Goal: Information Seeking & Learning: Check status

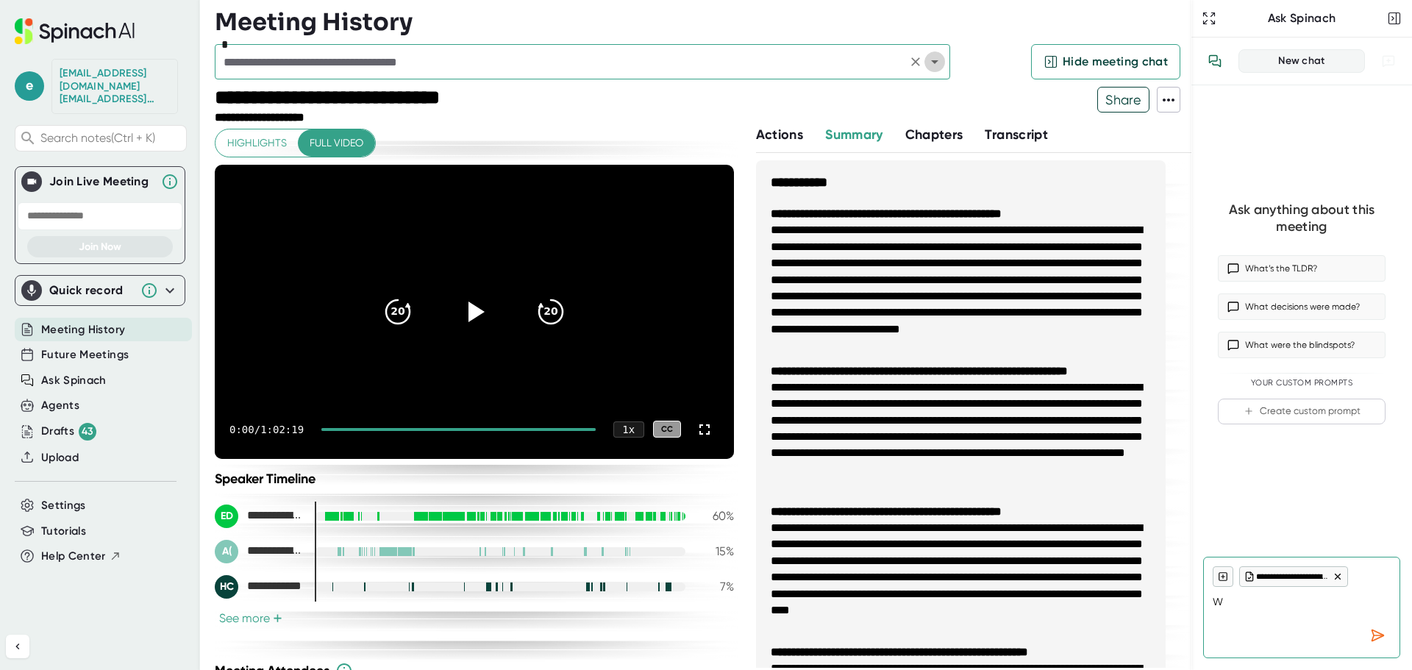
click at [930, 65] on icon "Open" at bounding box center [935, 62] width 18 height 18
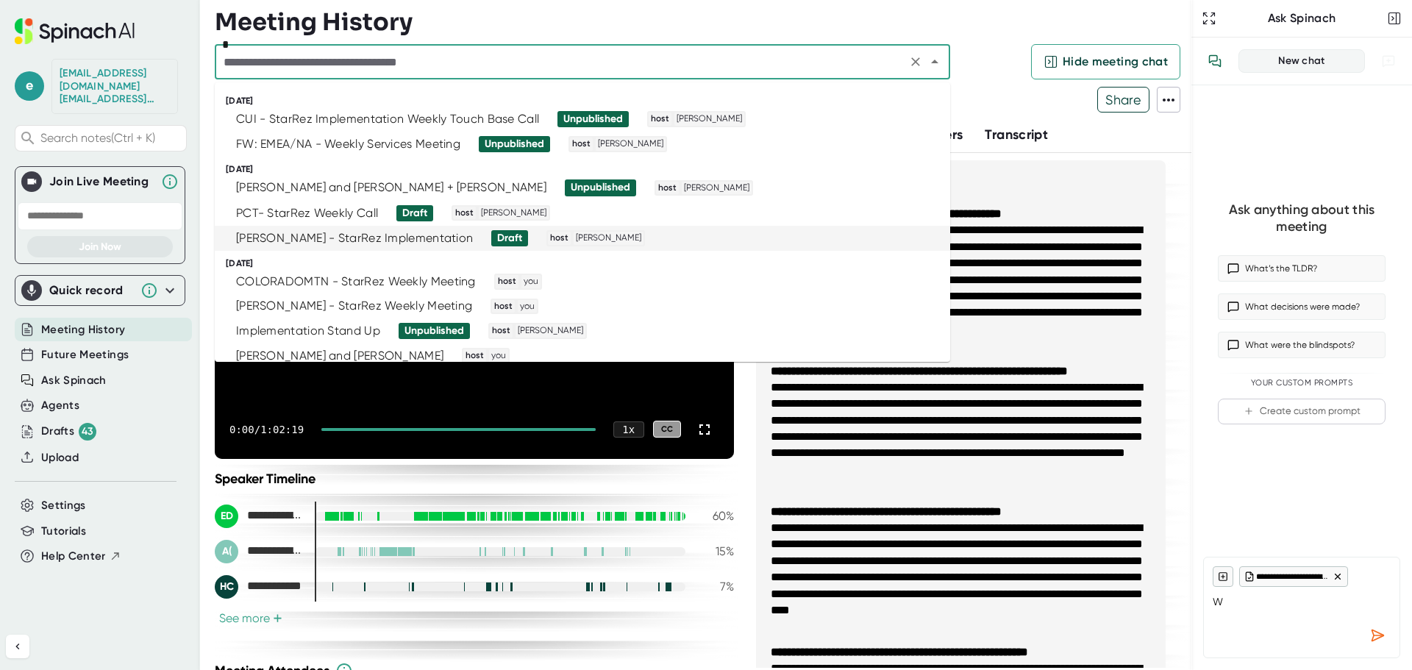
click at [337, 233] on div "[PERSON_NAME] - StarRez Implementation" at bounding box center [354, 238] width 237 height 15
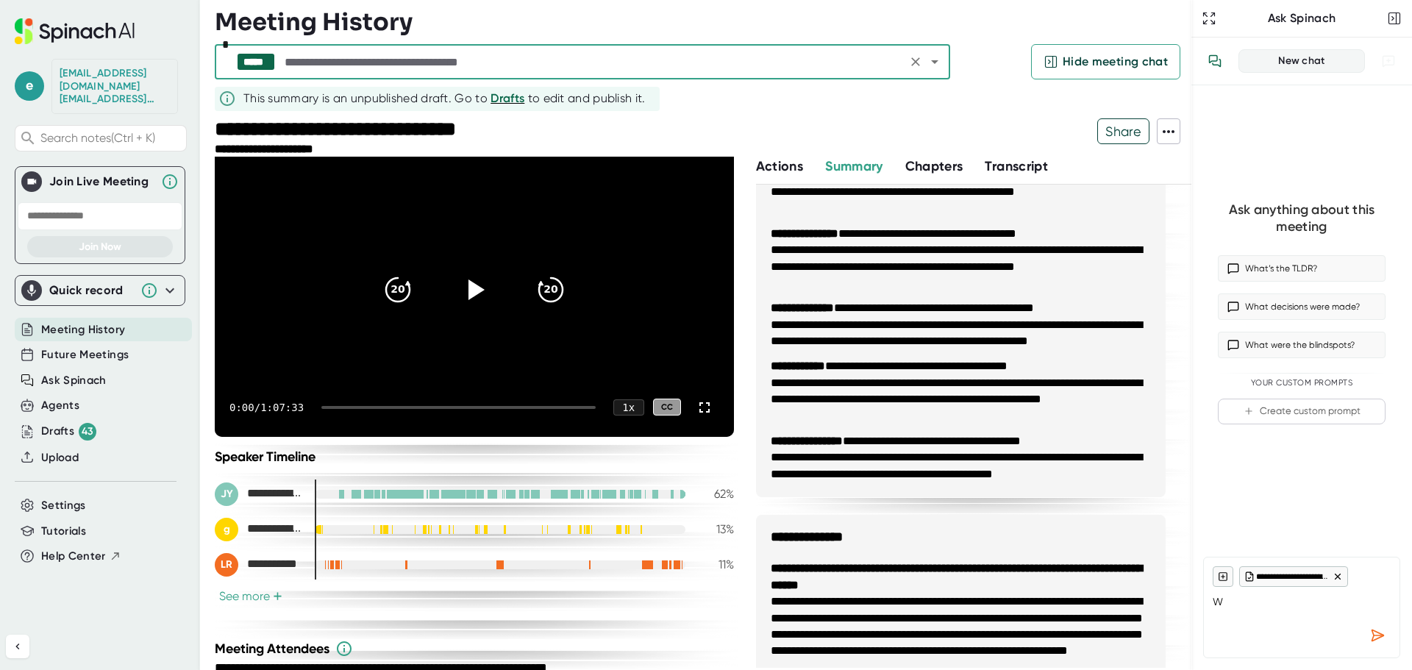
scroll to position [19, 0]
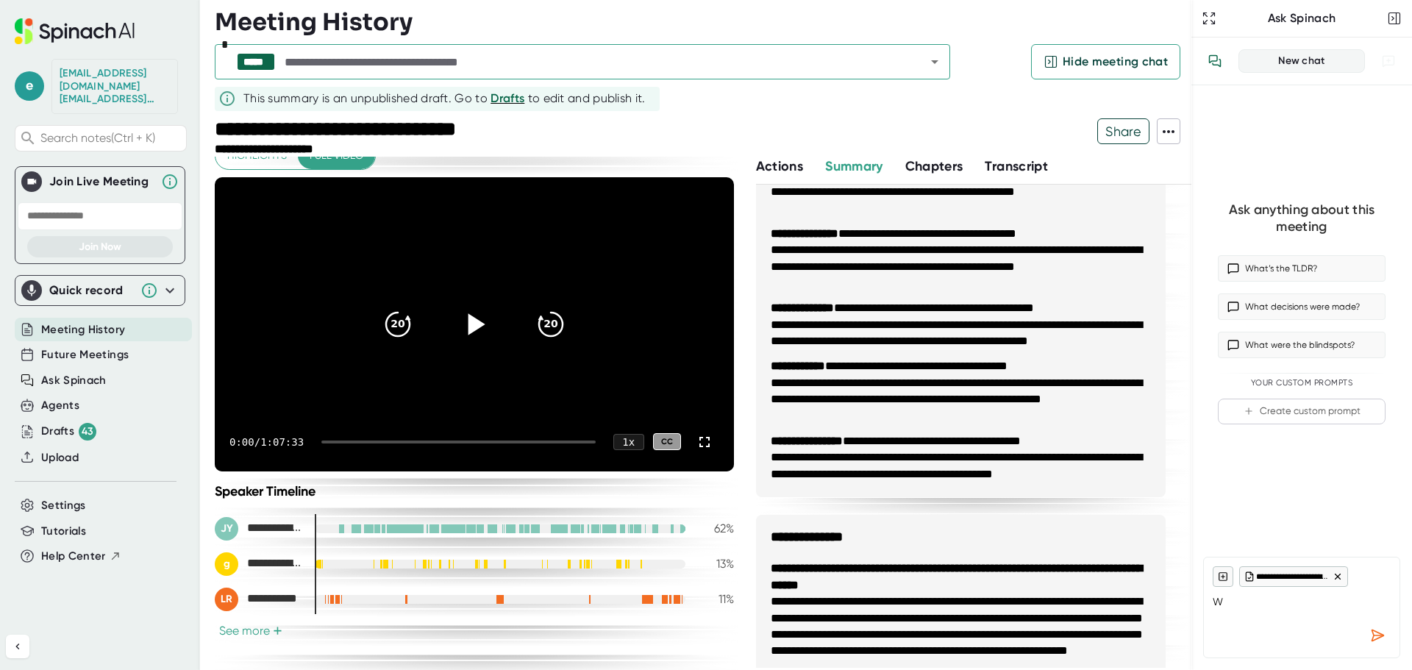
click at [471, 327] on icon at bounding box center [476, 323] width 17 height 21
click at [338, 440] on div at bounding box center [458, 441] width 274 height 3
click at [384, 440] on div at bounding box center [458, 441] width 274 height 3
click at [422, 440] on div at bounding box center [462, 441] width 268 height 3
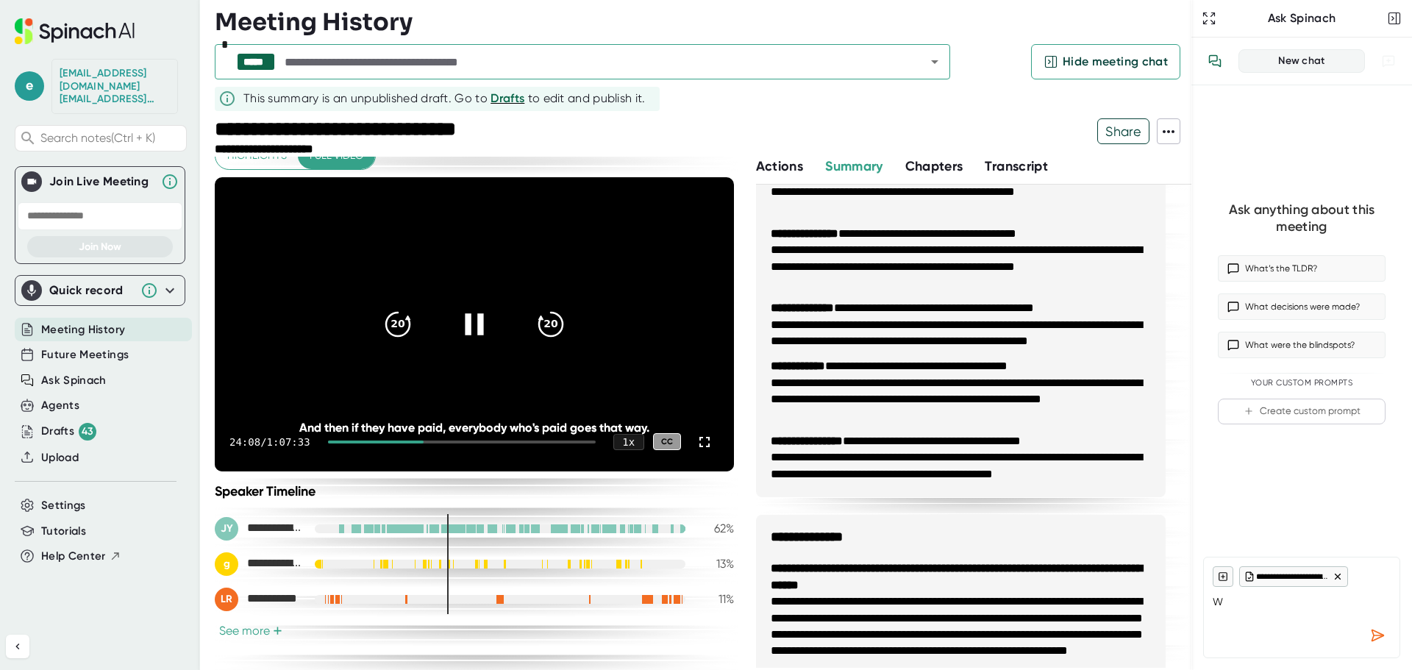
click at [440, 441] on div at bounding box center [462, 441] width 268 height 3
click at [451, 441] on div at bounding box center [462, 441] width 268 height 3
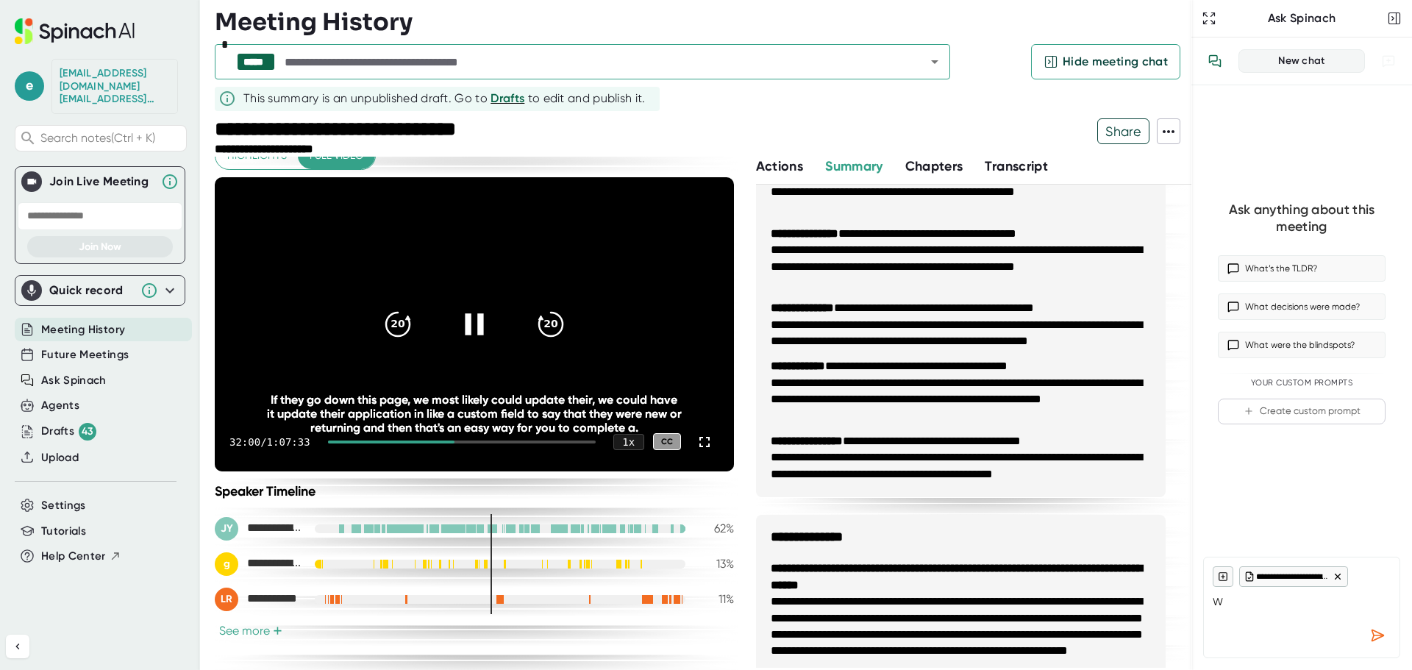
click at [462, 441] on div at bounding box center [462, 441] width 268 height 3
click at [474, 440] on div at bounding box center [462, 441] width 268 height 3
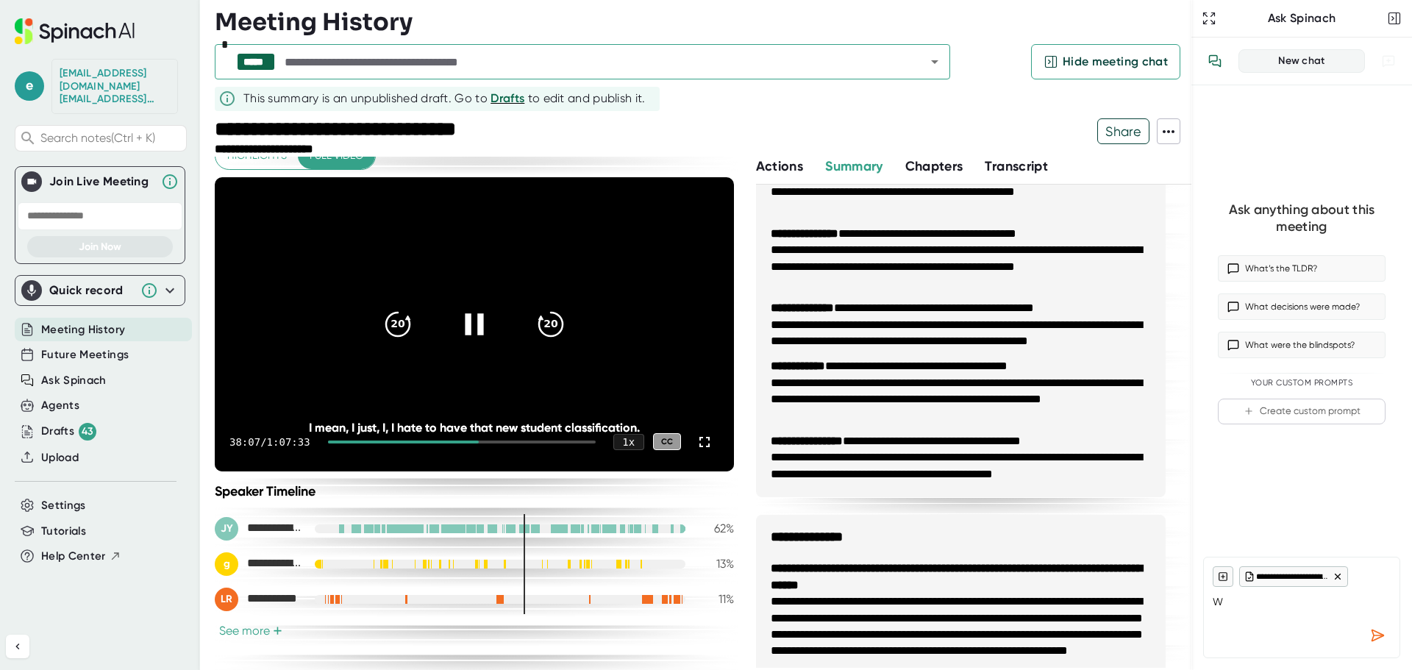
click at [497, 440] on div at bounding box center [462, 441] width 268 height 3
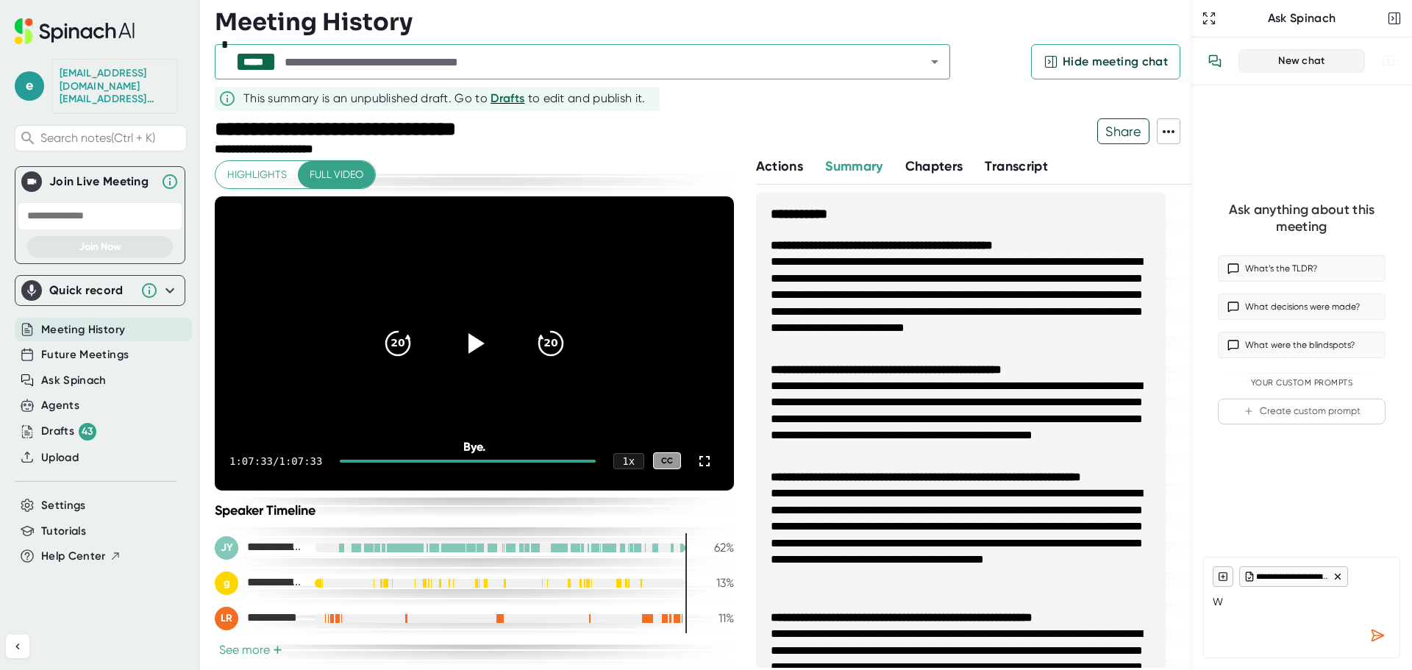
scroll to position [809, 0]
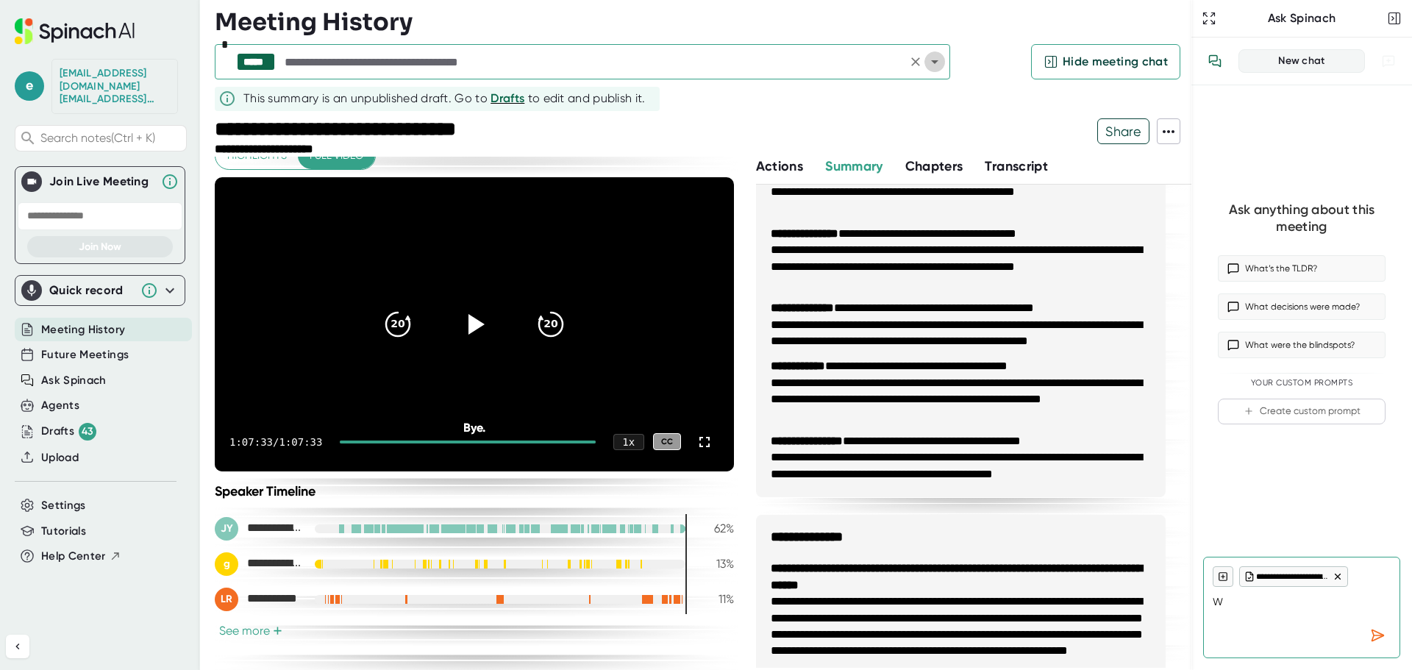
click at [933, 66] on icon "Open" at bounding box center [935, 62] width 18 height 18
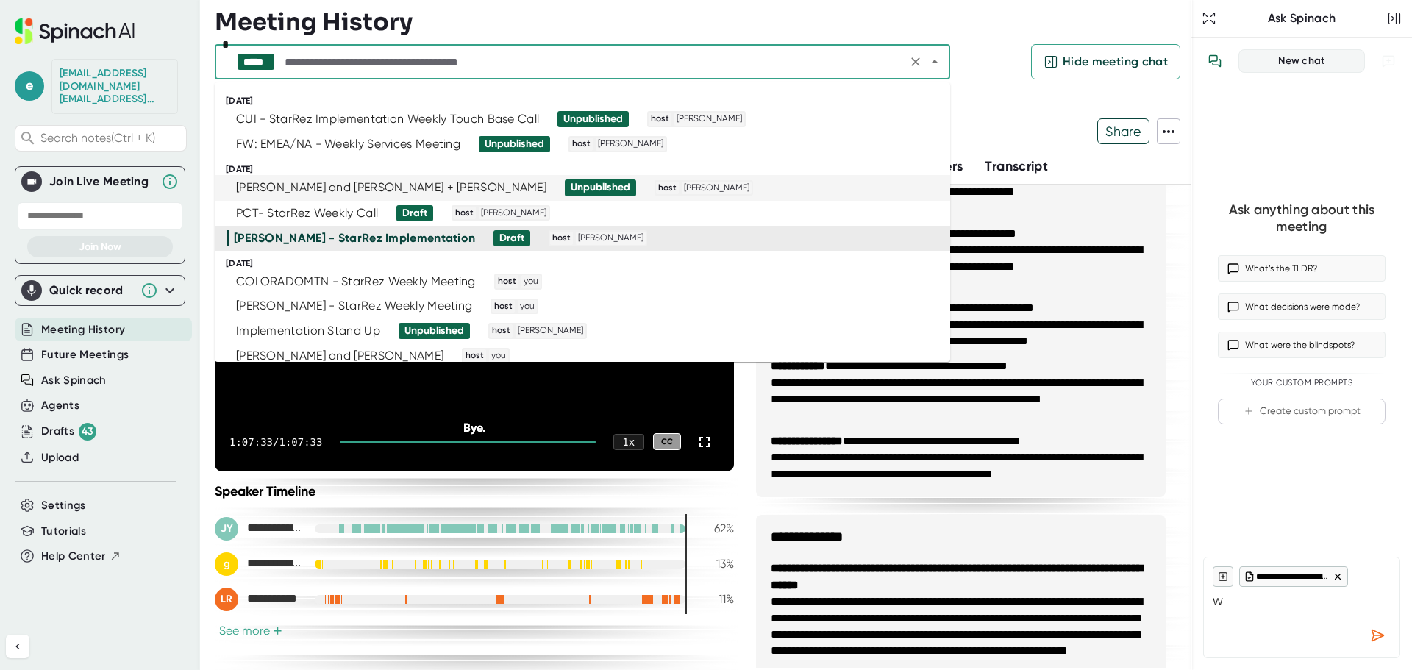
click at [343, 190] on div "[PERSON_NAME] and [PERSON_NAME] + [PERSON_NAME]" at bounding box center [391, 187] width 310 height 15
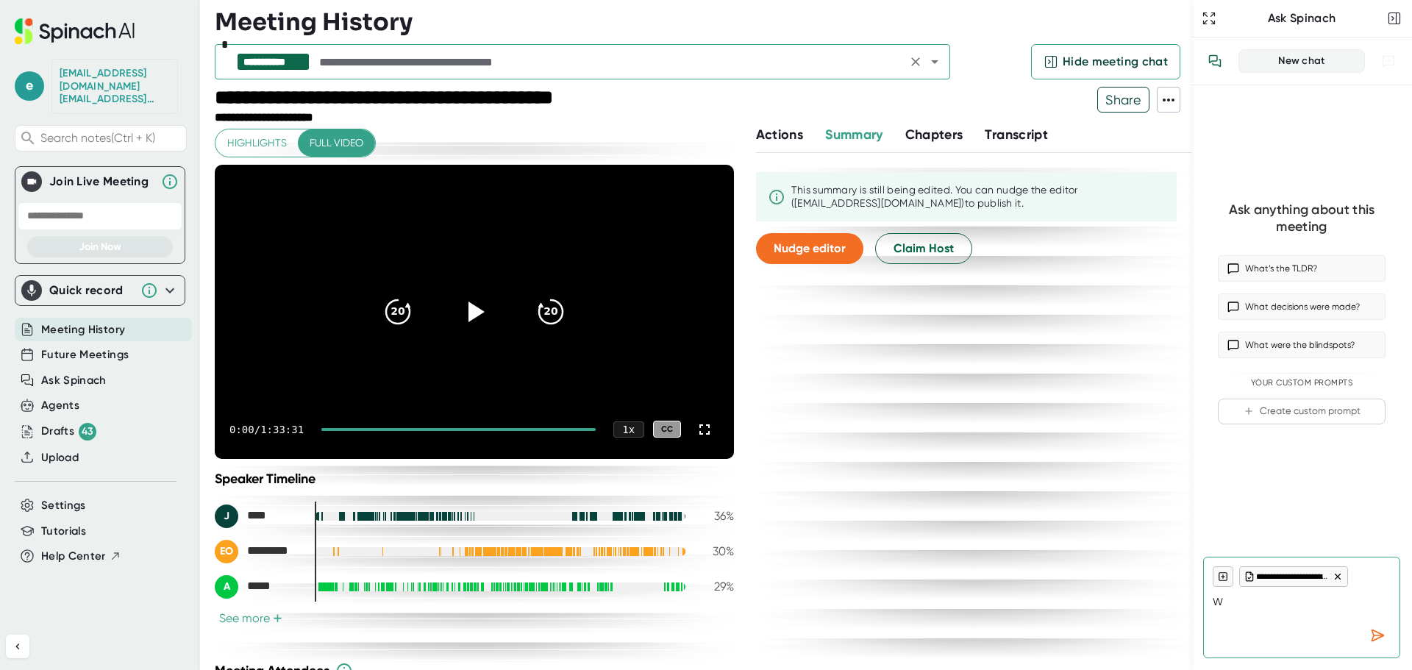
click at [937, 64] on icon "Open" at bounding box center [935, 62] width 18 height 18
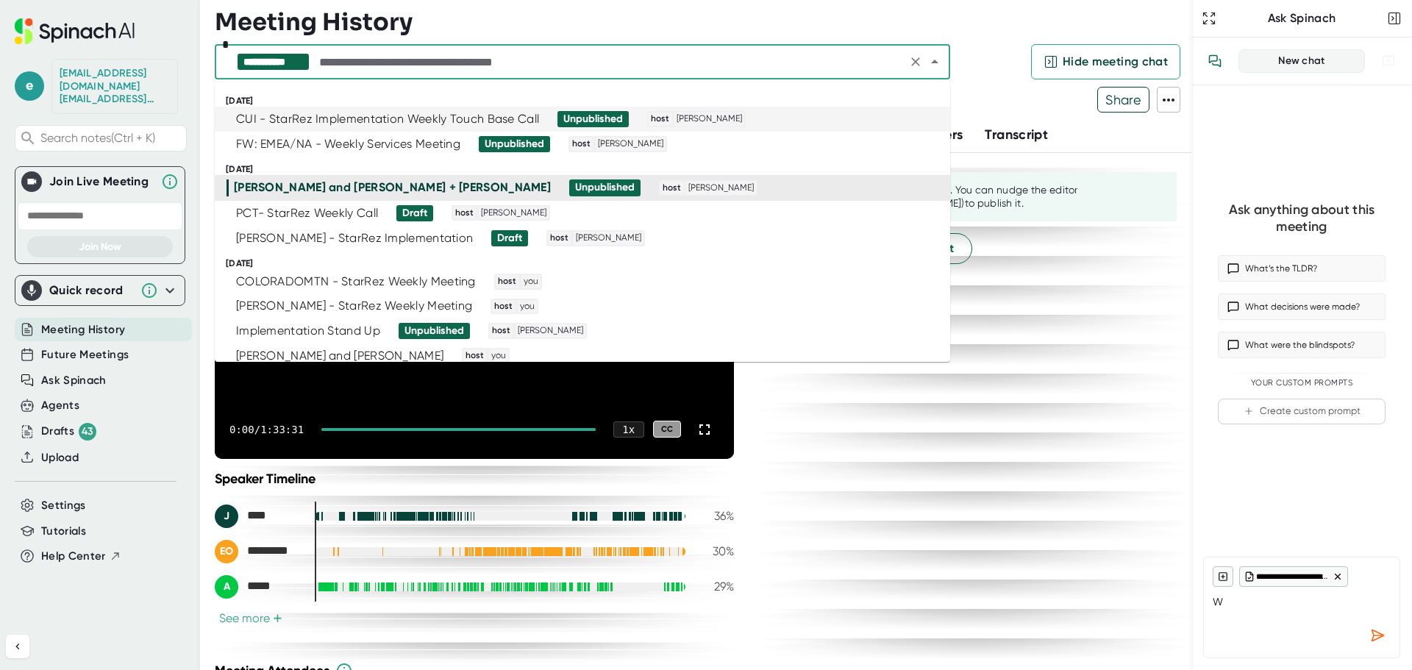
click at [356, 119] on div "CUI - StarRez Implementation Weekly Touch Base Call" at bounding box center [387, 119] width 303 height 15
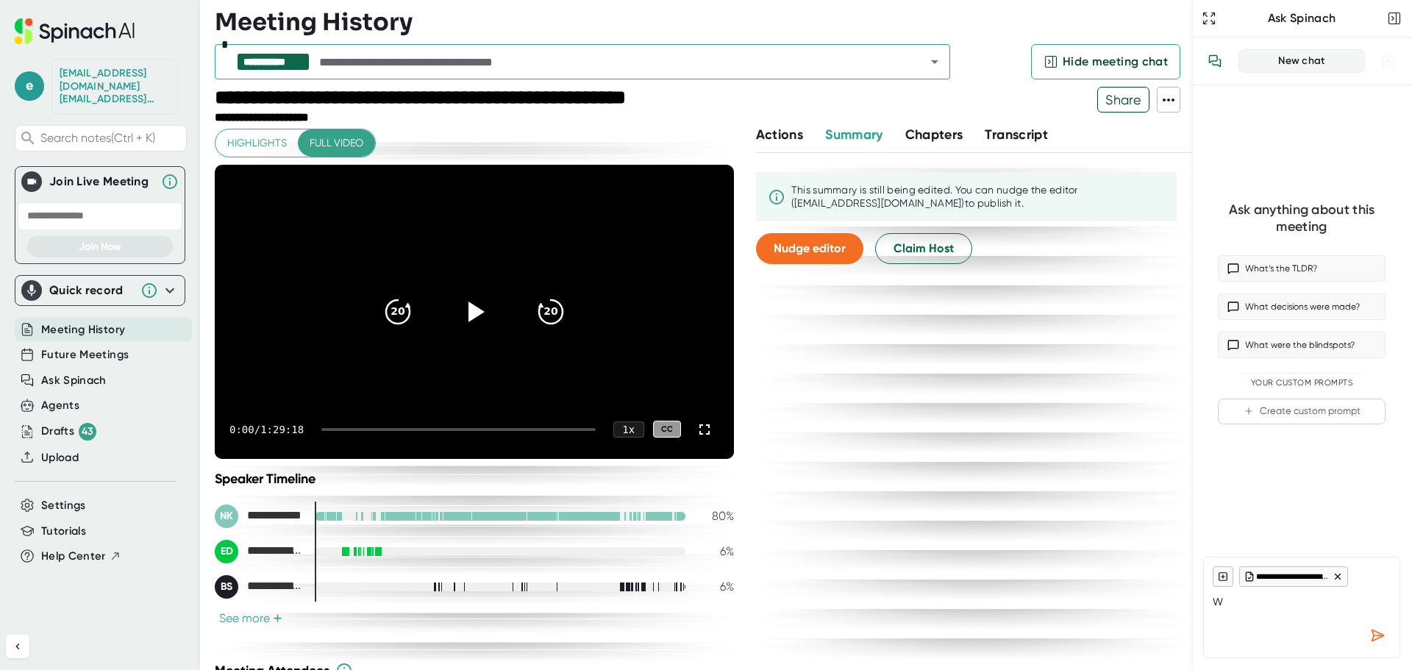
click at [443, 429] on div at bounding box center [458, 429] width 274 height 3
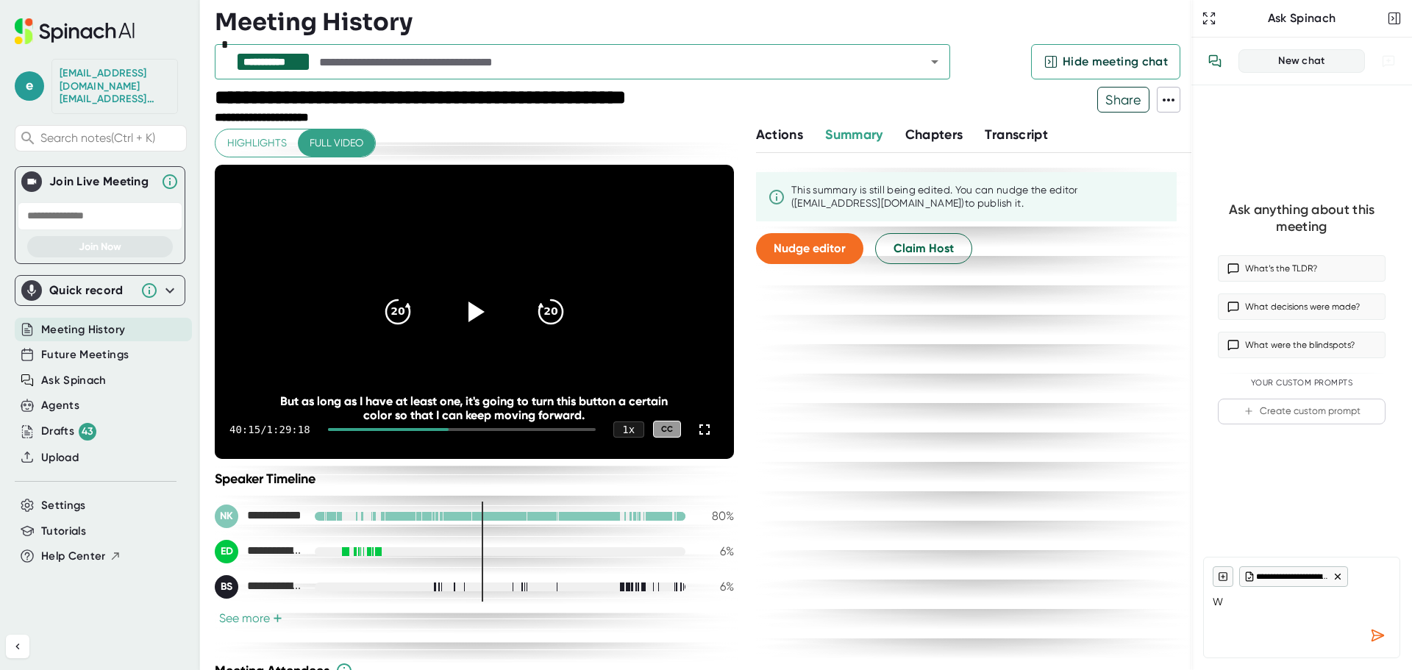
click at [523, 429] on div at bounding box center [462, 429] width 268 height 3
click at [501, 428] on div at bounding box center [436, 429] width 193 height 3
click at [461, 306] on icon at bounding box center [474, 311] width 37 height 37
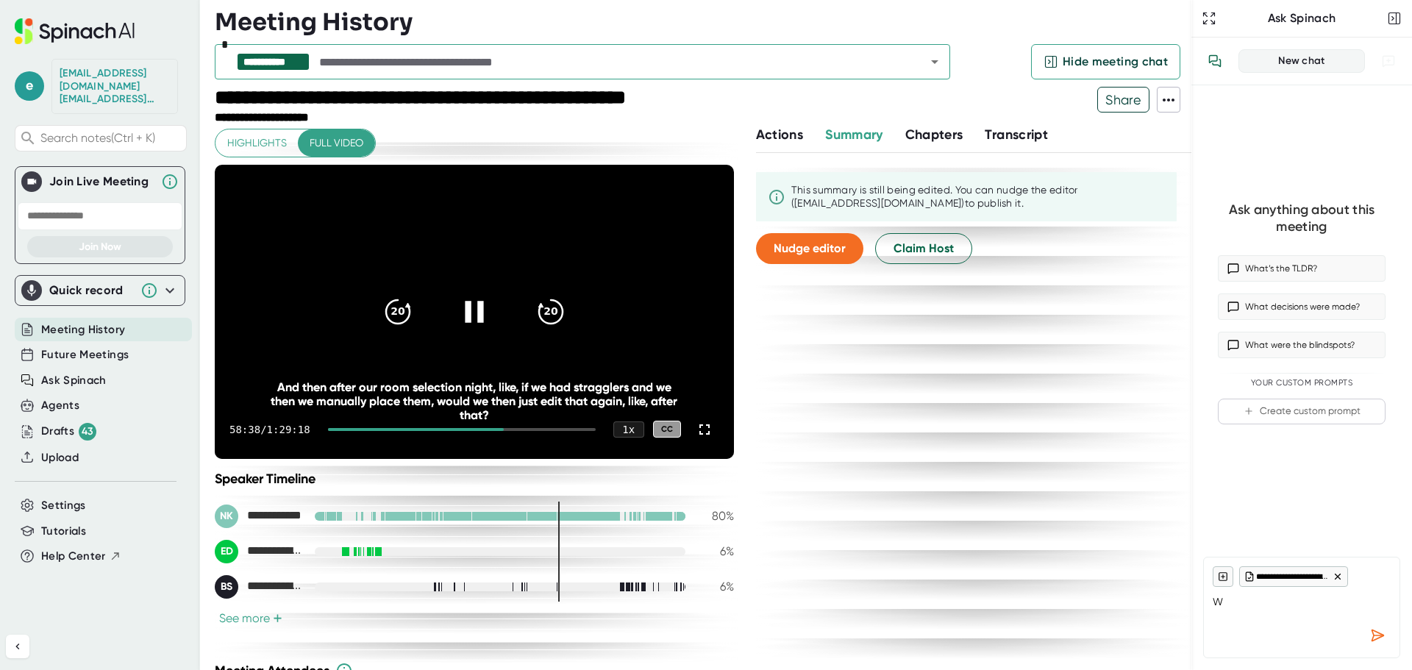
click at [503, 429] on div at bounding box center [462, 429] width 268 height 3
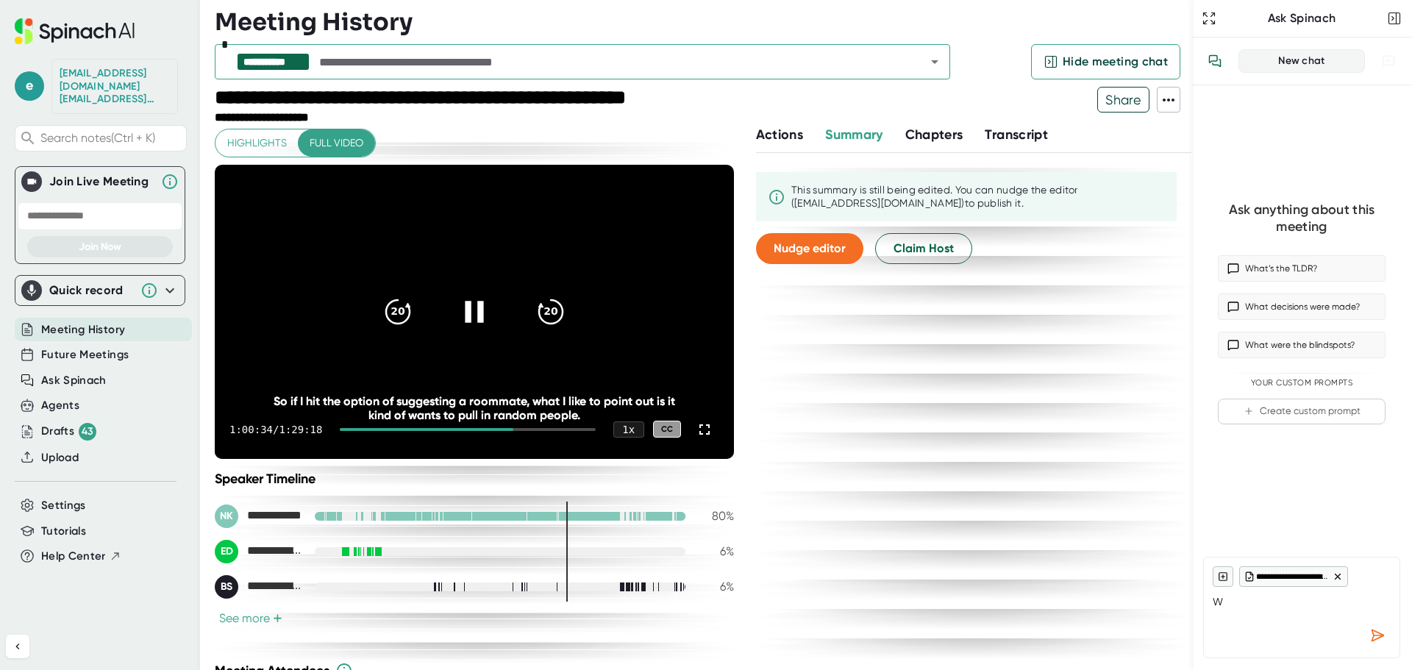
click at [509, 429] on div at bounding box center [467, 429] width 255 height 3
click at [513, 429] on div at bounding box center [467, 429] width 255 height 3
click at [519, 429] on div at bounding box center [467, 429] width 255 height 3
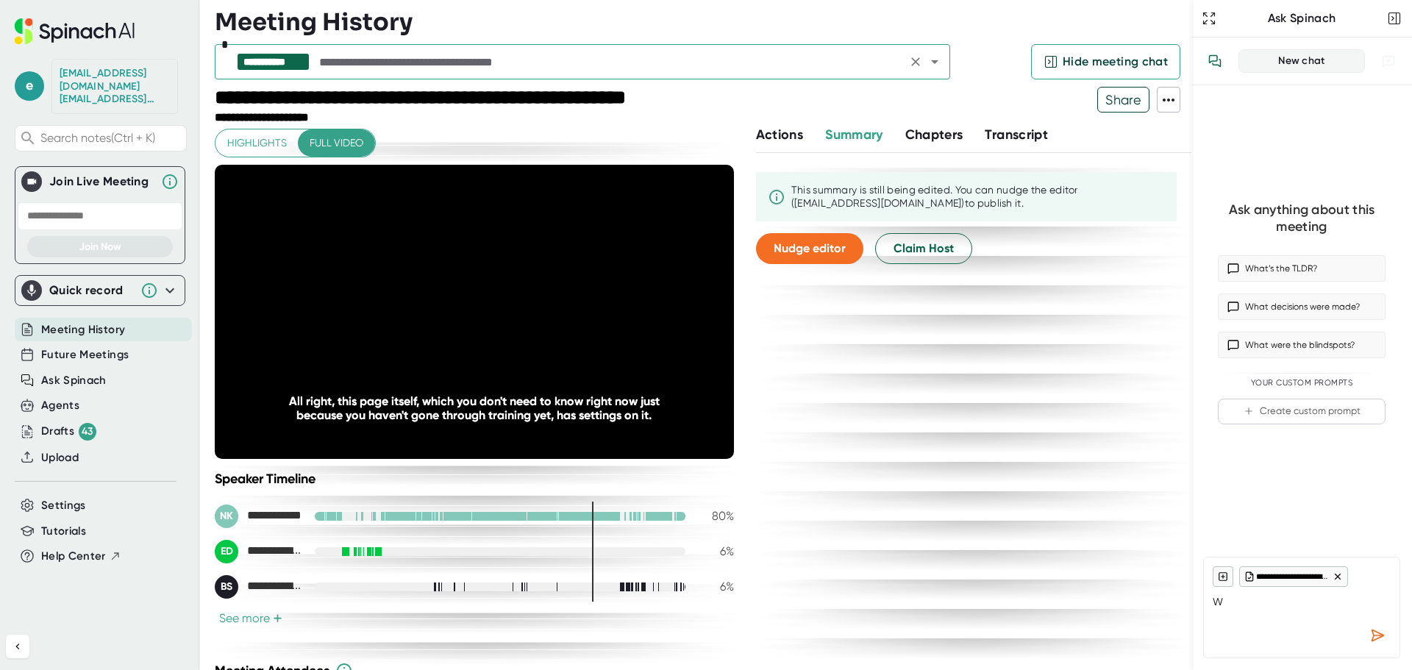
click at [931, 62] on icon "Open" at bounding box center [935, 62] width 18 height 18
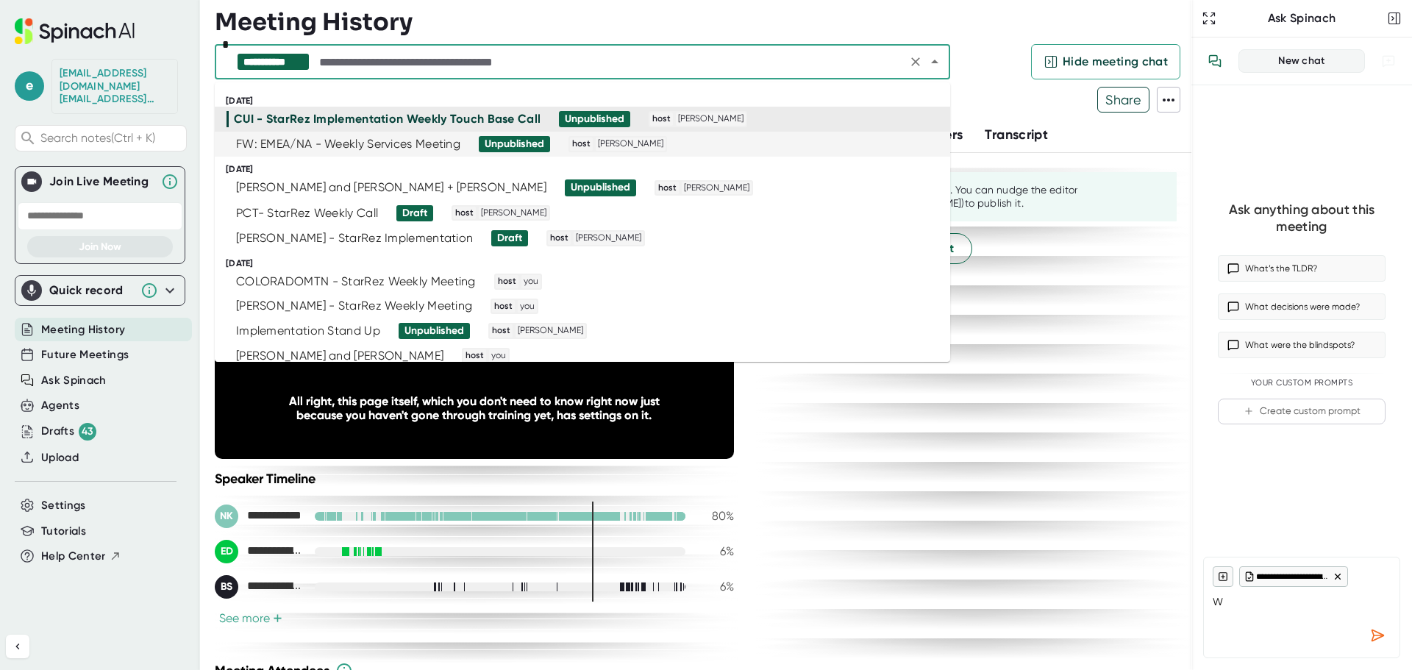
click at [289, 149] on div "FW: EMEA/NA - Weekly Services Meeting" at bounding box center [348, 144] width 224 height 15
